Goal: Find specific page/section: Find specific page/section

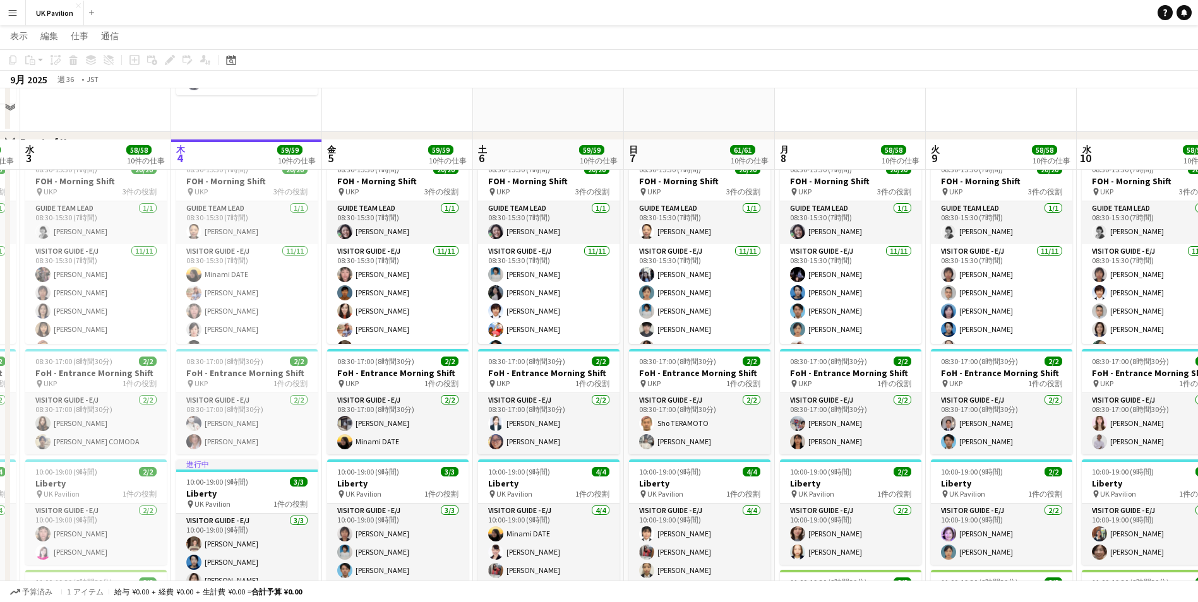
scroll to position [695, 0]
